Goal: Find specific fact: Find specific fact

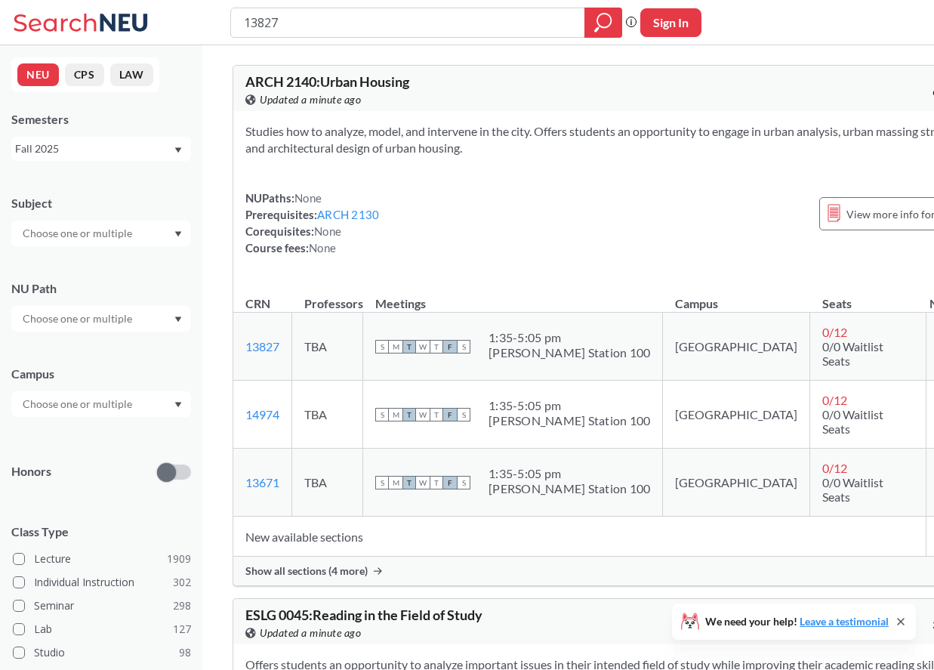
click at [446, 15] on input "13827" at bounding box center [408, 23] width 332 height 26
click at [446, 16] on input "13827" at bounding box center [408, 23] width 332 height 26
type input "17842"
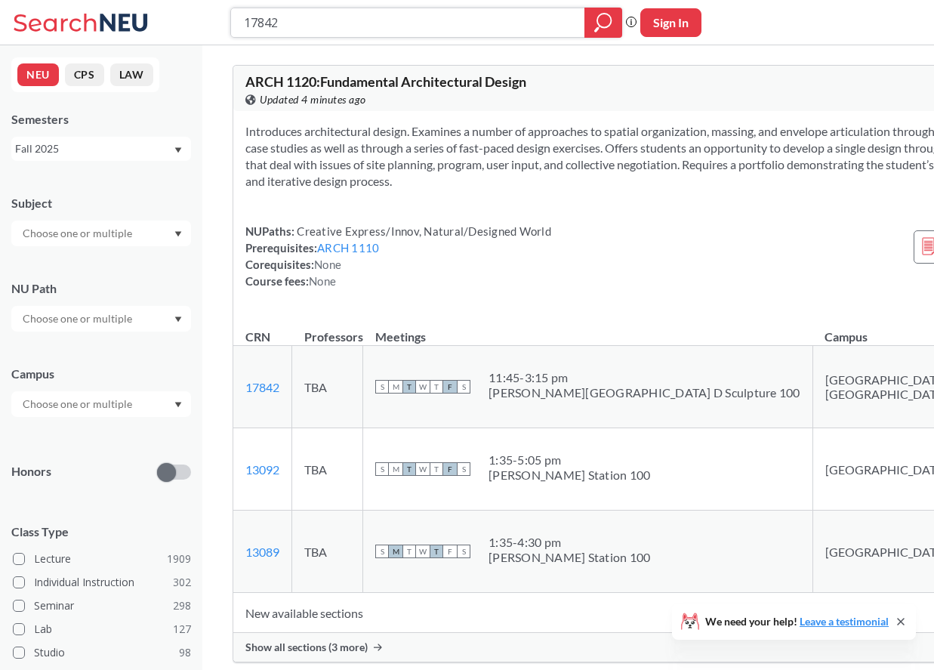
click at [325, 26] on input "17842" at bounding box center [408, 23] width 332 height 26
type input "13269"
